Goal: Understand site structure: Understand site structure

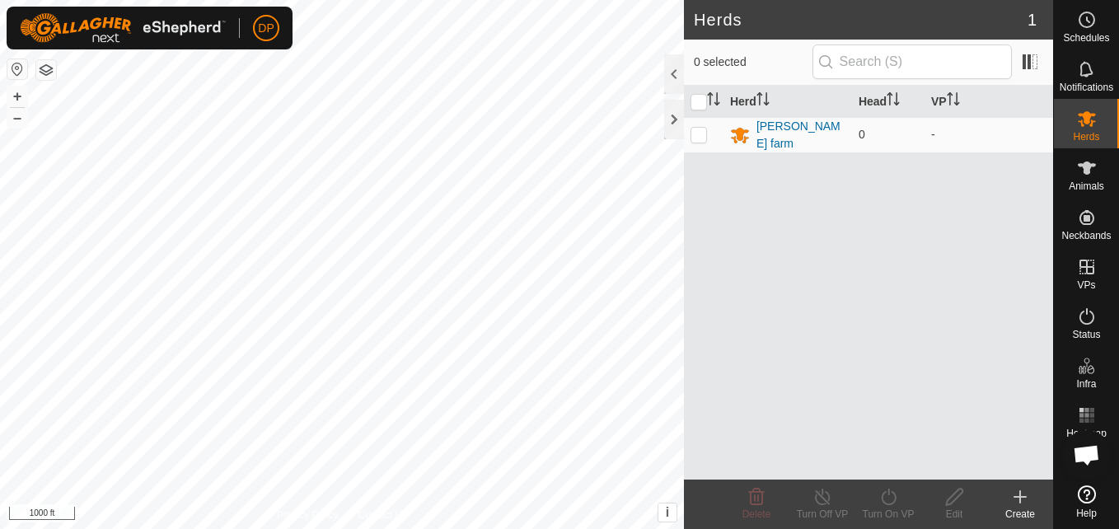
scroll to position [978, 0]
click at [697, 130] on p-checkbox at bounding box center [699, 134] width 16 height 13
checkbox input "true"
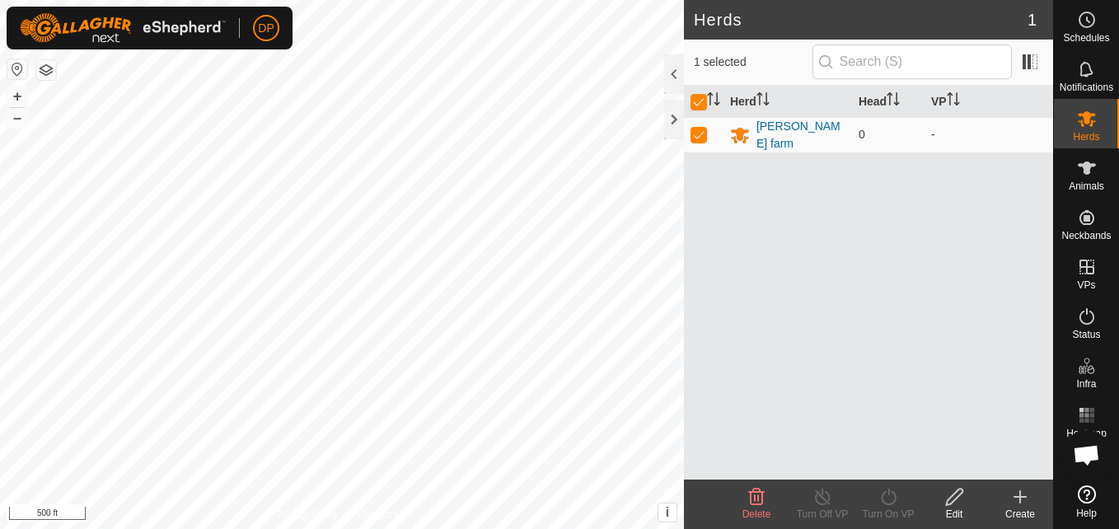
click at [1085, 492] on icon at bounding box center [1087, 494] width 18 height 18
click at [672, 112] on div at bounding box center [674, 120] width 20 height 40
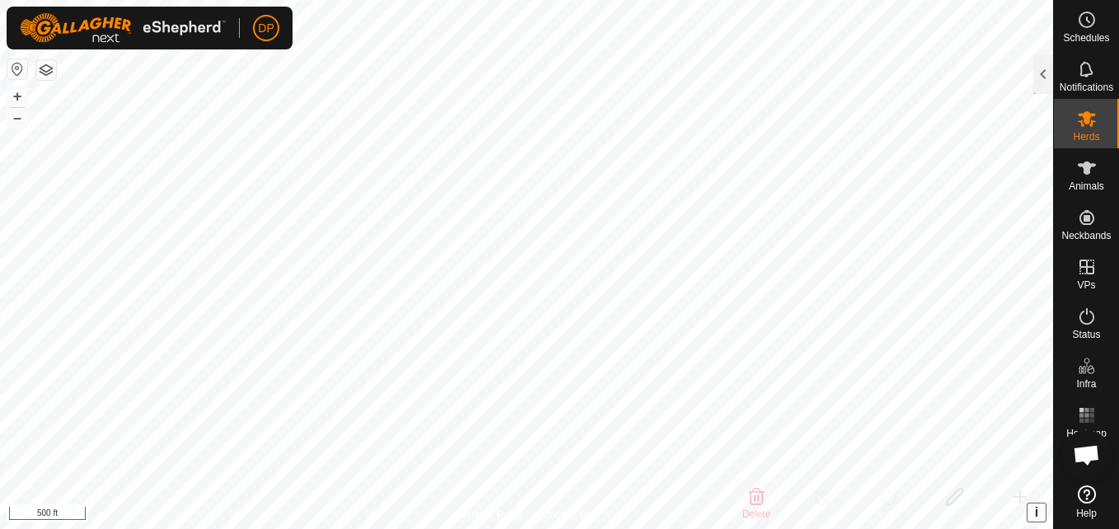
click at [1033, 510] on button "i" at bounding box center [1037, 513] width 18 height 18
click at [1031, 507] on button "›" at bounding box center [1037, 513] width 18 height 18
